Goal: Check status

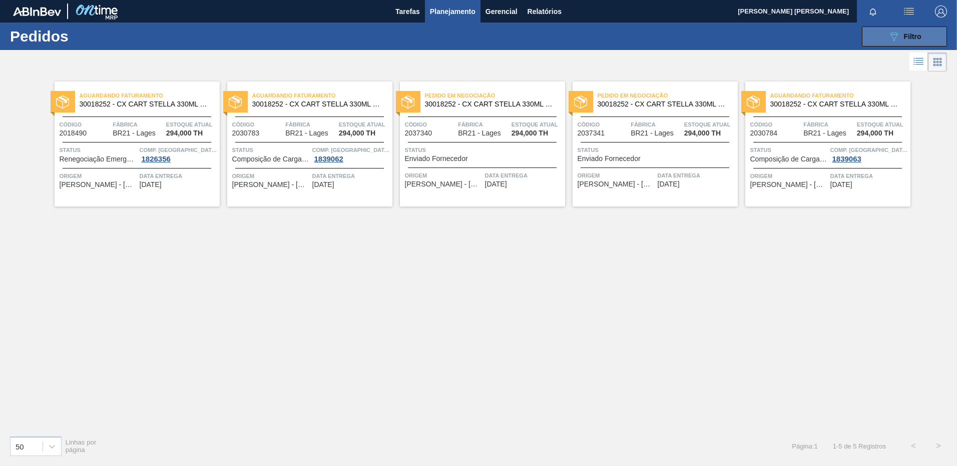
click at [888, 36] on icon "089F7B8B-B2A5-4AFE-B5C0-19BA573D28AC" at bounding box center [894, 37] width 12 height 12
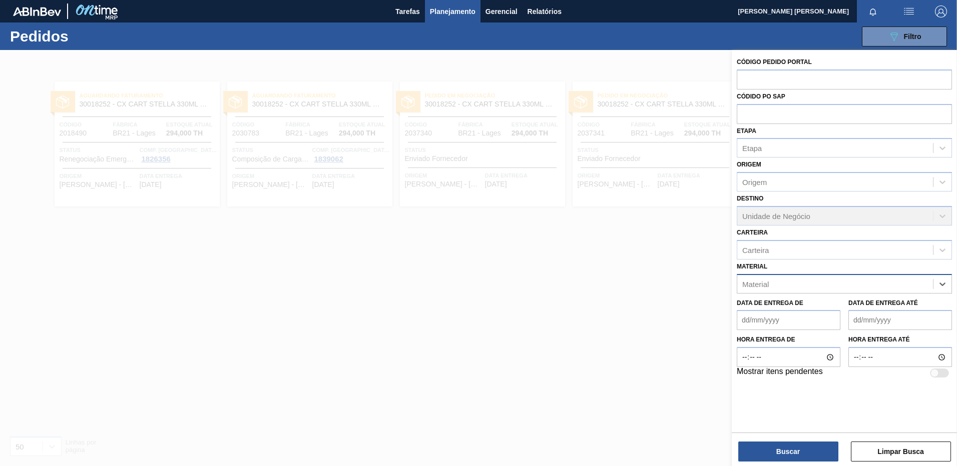
paste input "3003433"
type input "3003433"
click at [755, 279] on div "3003433" at bounding box center [835, 284] width 196 height 15
paste input "3003433"
type input "30003433"
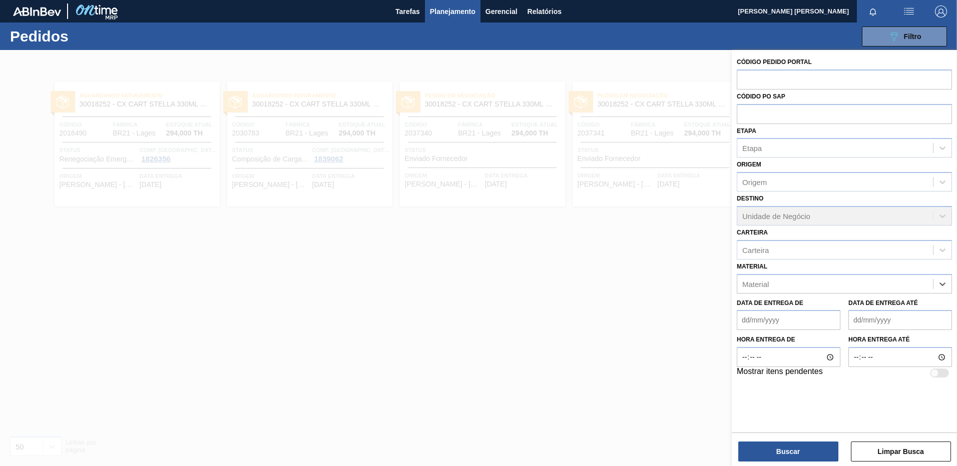
drag, startPoint x: 800, startPoint y: 281, endPoint x: 722, endPoint y: 287, distance: 78.2
click at [732, 287] on div "Código Pedido Portal Códido PO SAP Etapa Etapa Origem Origem Destino Unidade de…" at bounding box center [844, 283] width 225 height 466
paste input "FILME C. 800X65 BC 269ML C15 429 EXPORT [GEOGRAPHIC_DATA]"
drag, startPoint x: 761, startPoint y: 283, endPoint x: 949, endPoint y: 283, distance: 188.6
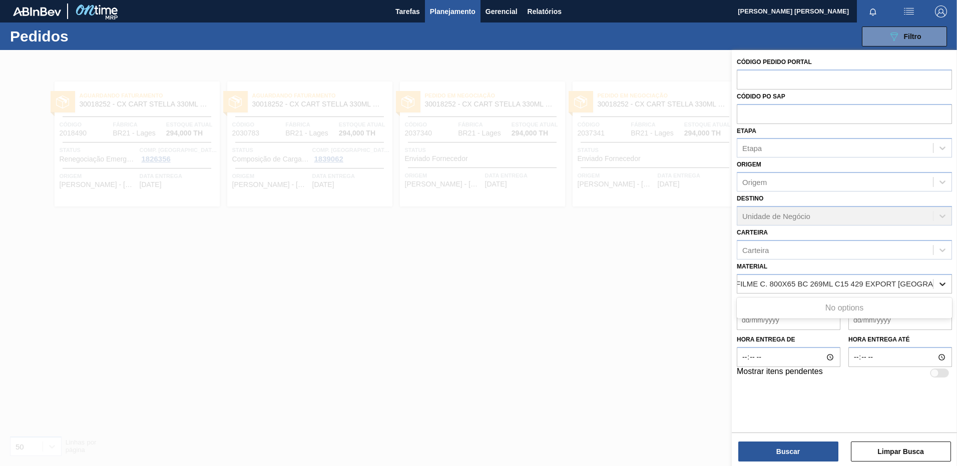
click at [949, 283] on div "FILME C. 800X65 BC 269ML C15 429 EXPORT URUGUAI FILME C. 800X65 BC 269ML C15 42…" at bounding box center [844, 284] width 215 height 20
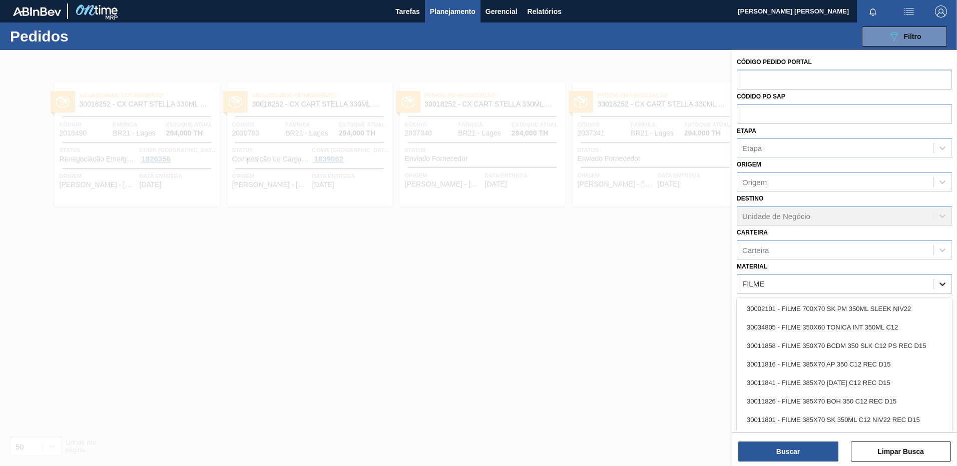
paste input "FILME C. 800X65 BC 269ML C15 429 EXPORT [GEOGRAPHIC_DATA]"
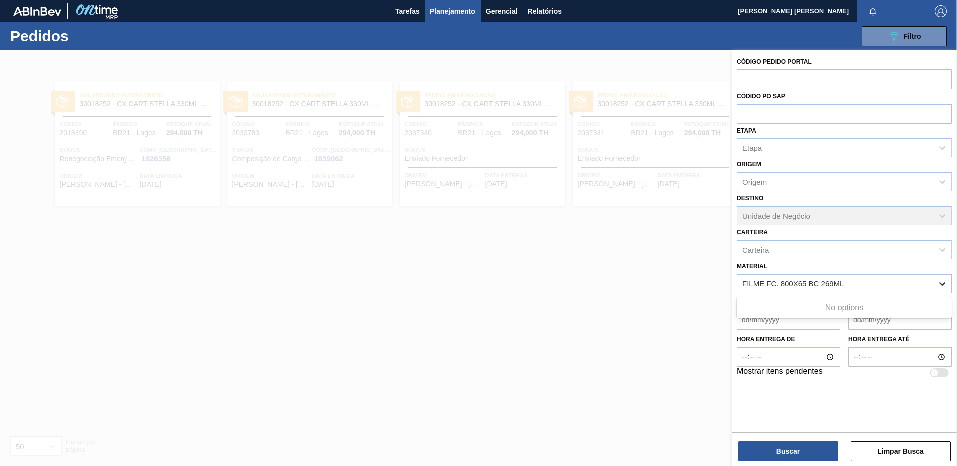
type input "FILME C. 800X65 BC 269ML"
click at [880, 315] on div "30012581 - FILME C. 800X65 BC 269ML C15 429" at bounding box center [844, 309] width 215 height 19
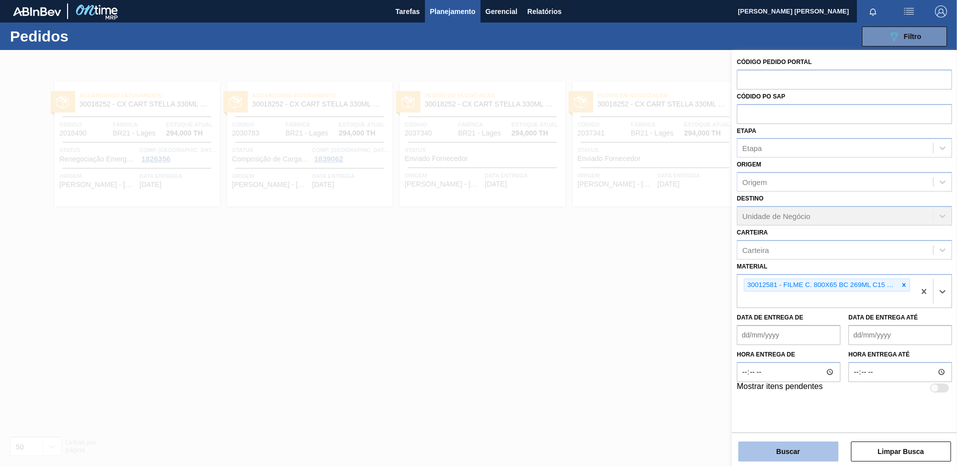
click at [778, 458] on button "Buscar" at bounding box center [788, 452] width 100 height 20
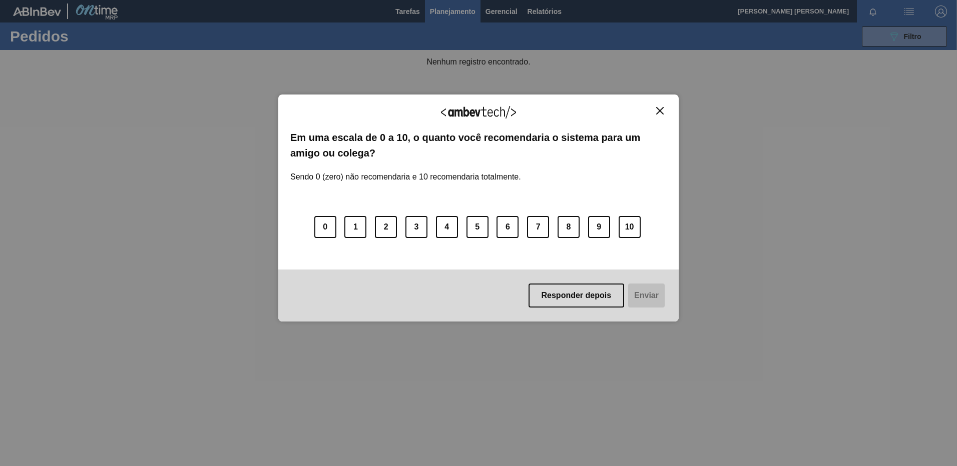
click at [664, 112] on button "Close" at bounding box center [660, 111] width 14 height 9
